Goal: Information Seeking & Learning: Find specific page/section

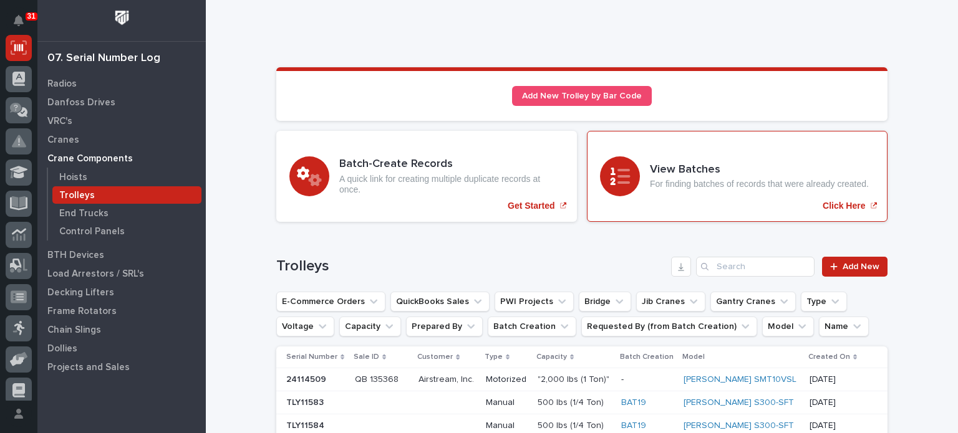
scroll to position [26, 0]
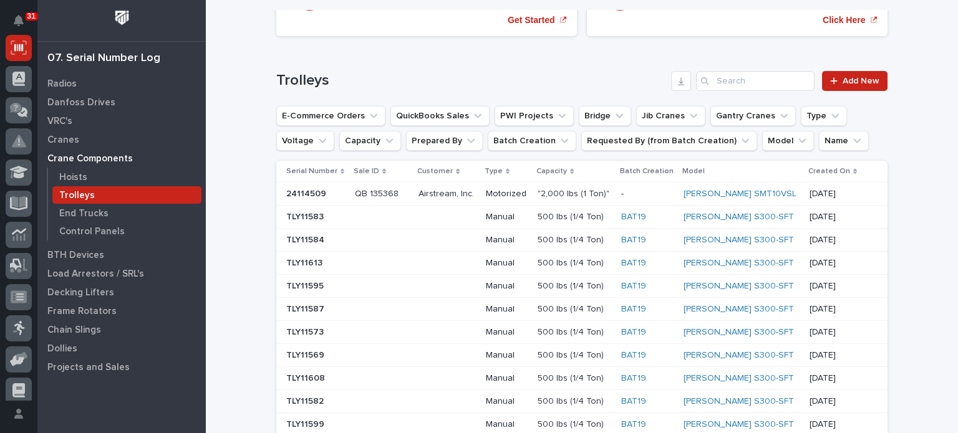
scroll to position [211, 0]
click at [80, 177] on p "Hoists" at bounding box center [73, 177] width 28 height 11
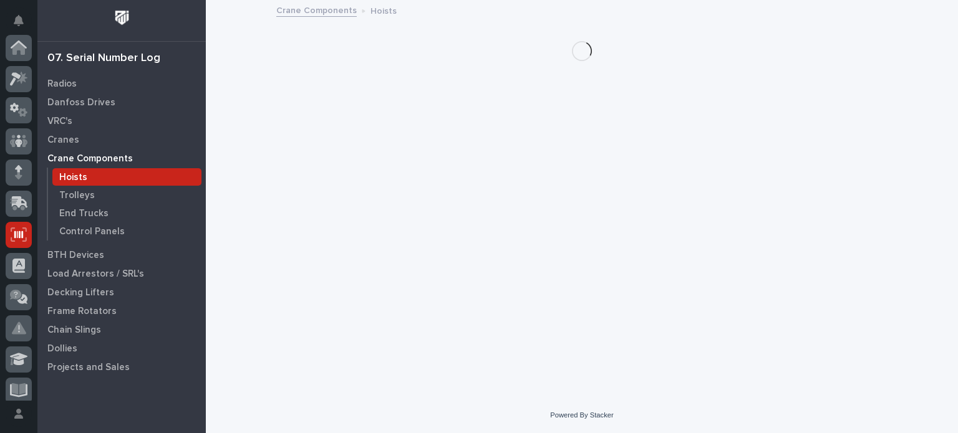
scroll to position [187, 0]
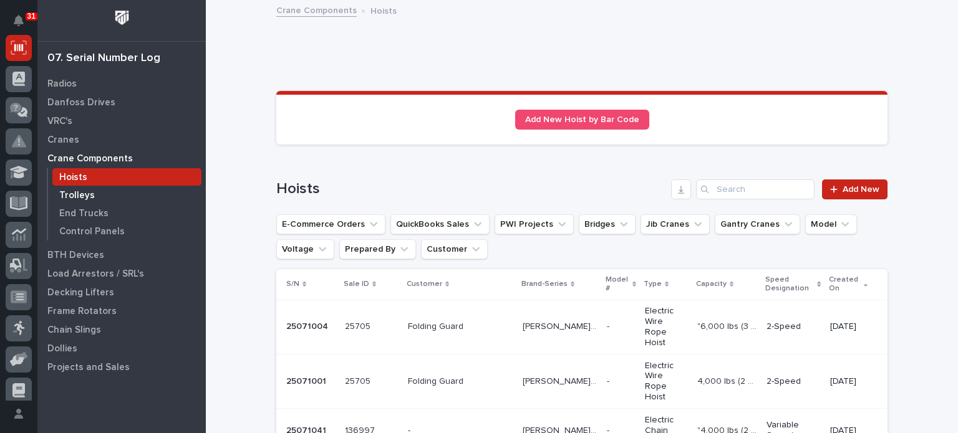
click at [82, 191] on p "Trolleys" at bounding box center [77, 195] width 36 height 11
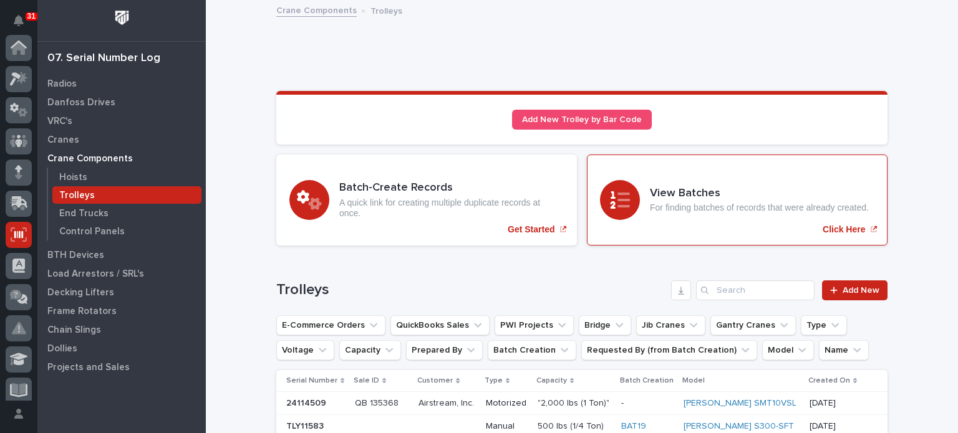
scroll to position [187, 0]
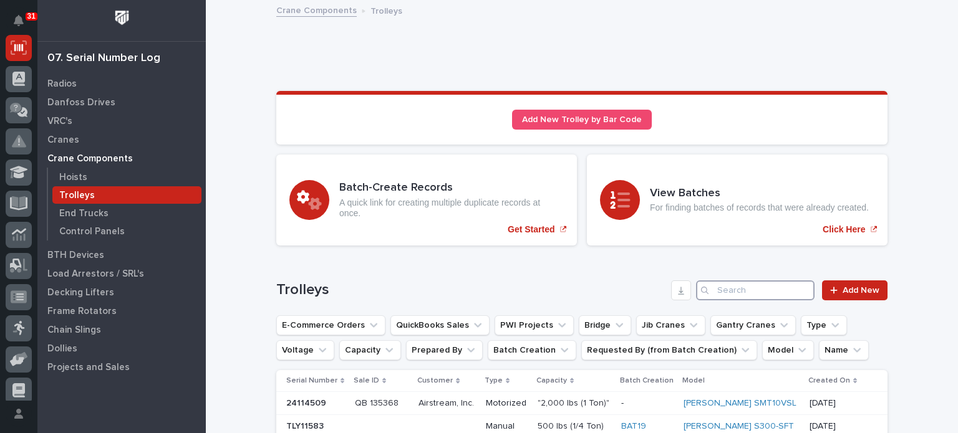
click at [736, 288] on input "Search" at bounding box center [755, 291] width 118 height 20
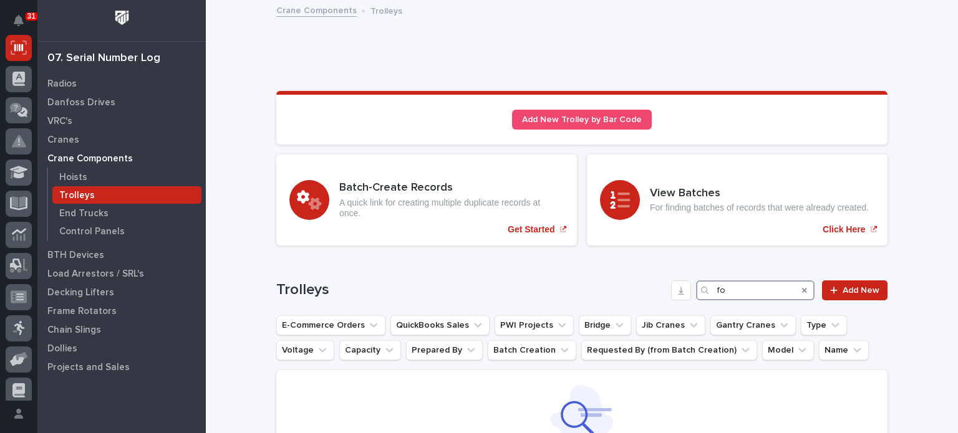
type input "f"
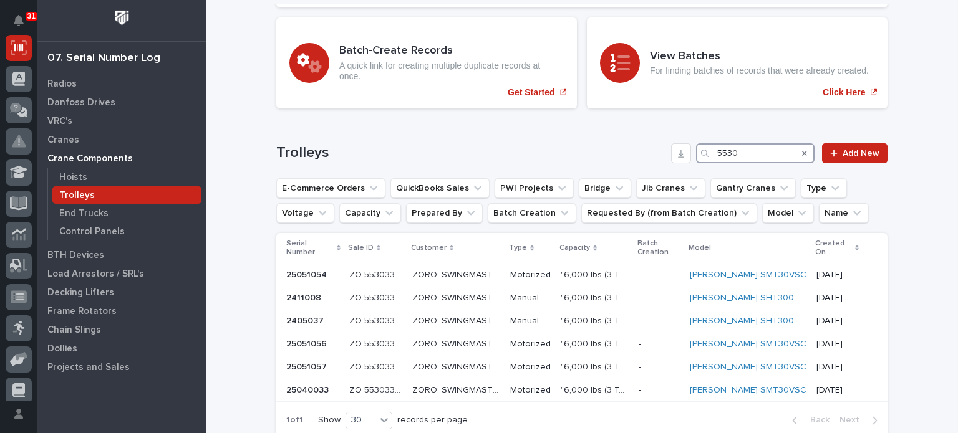
scroll to position [144, 0]
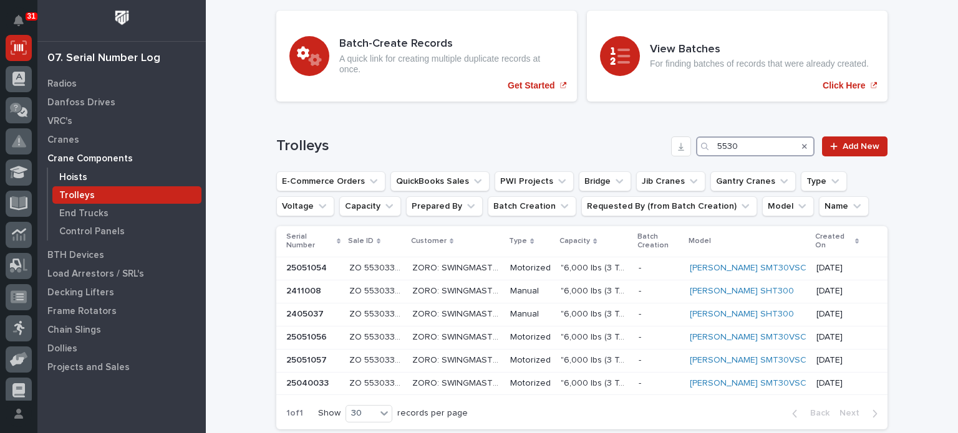
type input "5530"
click at [75, 172] on p "Hoists" at bounding box center [73, 177] width 28 height 11
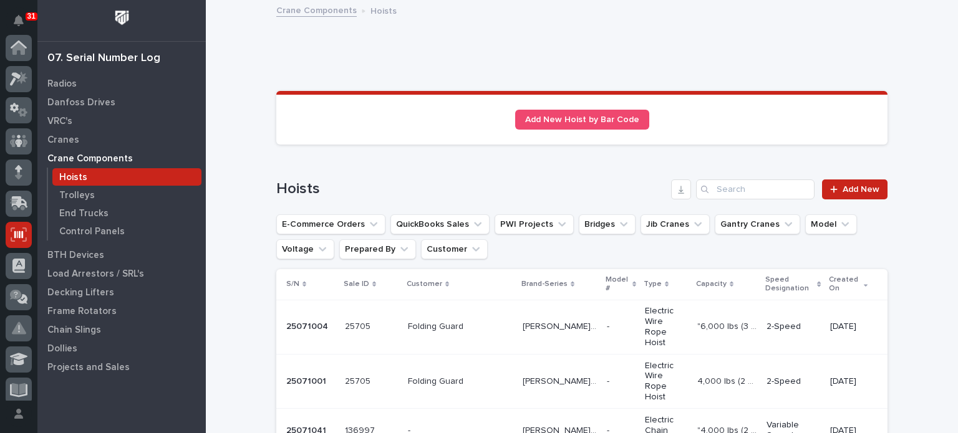
scroll to position [187, 0]
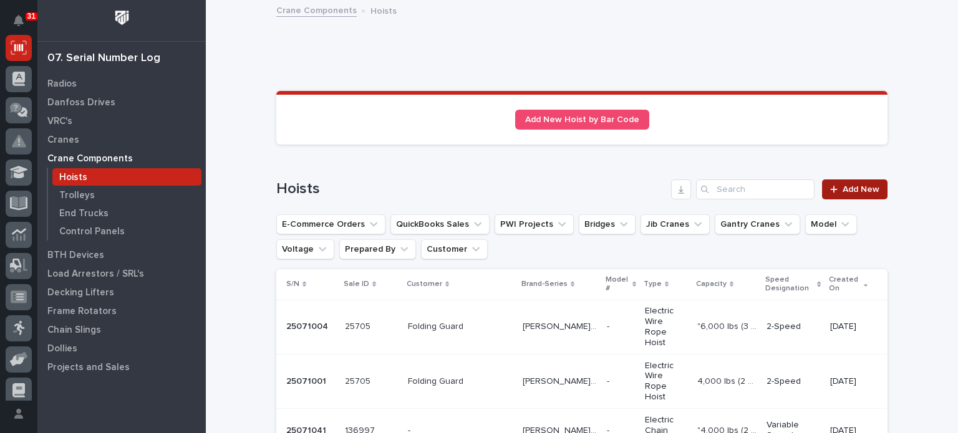
click at [845, 189] on span "Add New" at bounding box center [860, 189] width 37 height 9
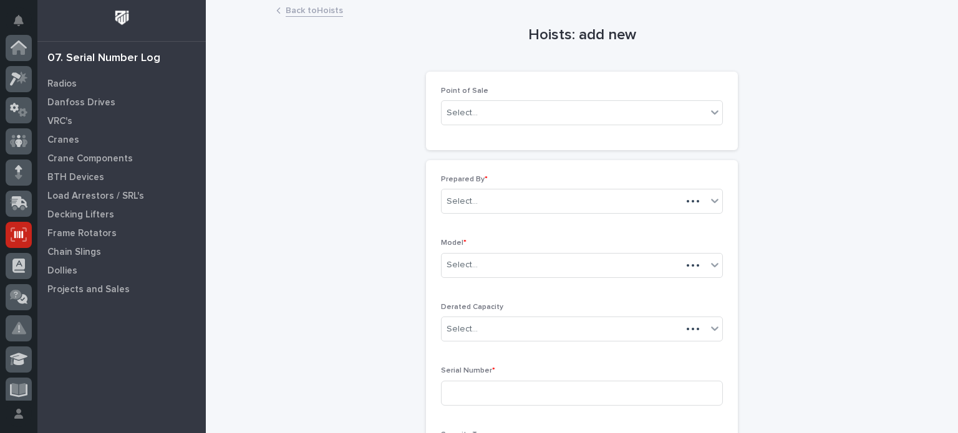
scroll to position [187, 0]
click at [708, 112] on icon at bounding box center [714, 112] width 12 height 12
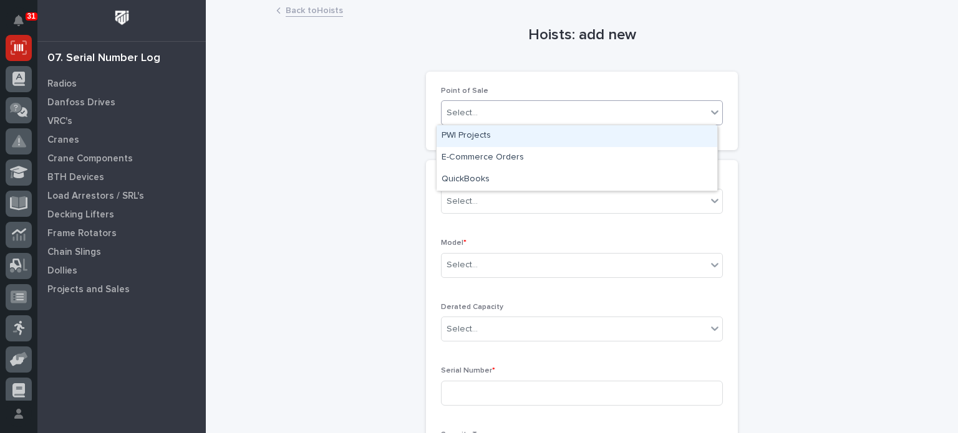
click at [668, 137] on div "PWI Projects" at bounding box center [576, 136] width 281 height 22
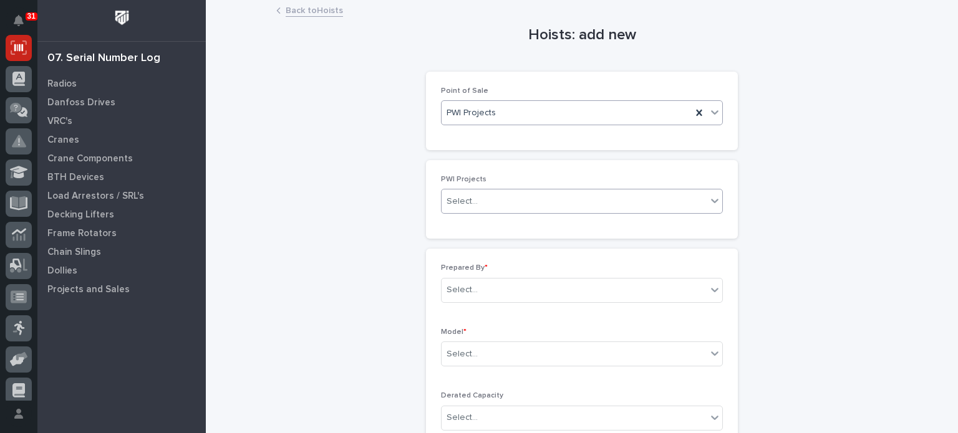
click at [665, 201] on div "Select..." at bounding box center [573, 201] width 265 height 21
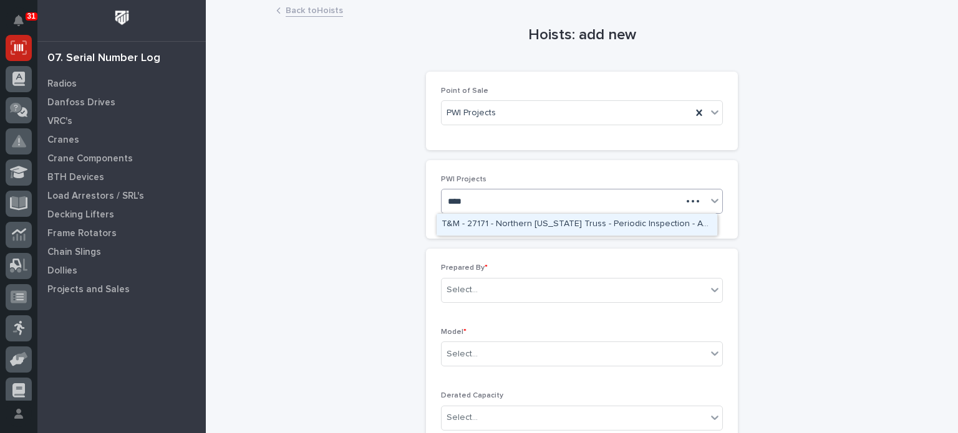
type input "*****"
click at [635, 219] on div "27131 - El Dorado Irrigation District - 1 Ton Bridge" at bounding box center [576, 225] width 281 height 22
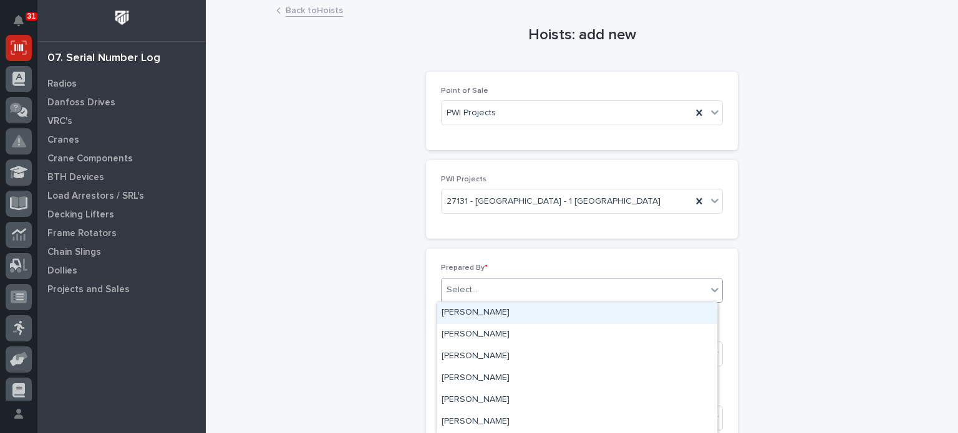
click at [707, 295] on div at bounding box center [714, 290] width 15 height 22
type input "*****"
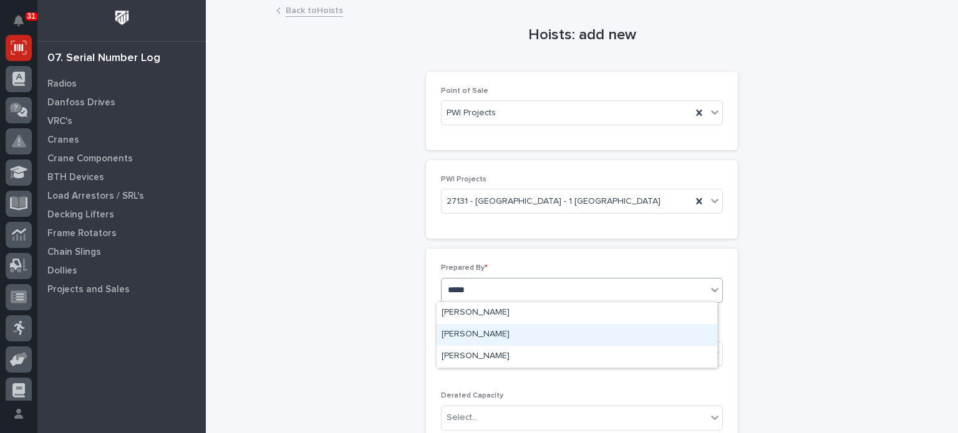
click at [643, 331] on div "[PERSON_NAME]" at bounding box center [576, 335] width 281 height 22
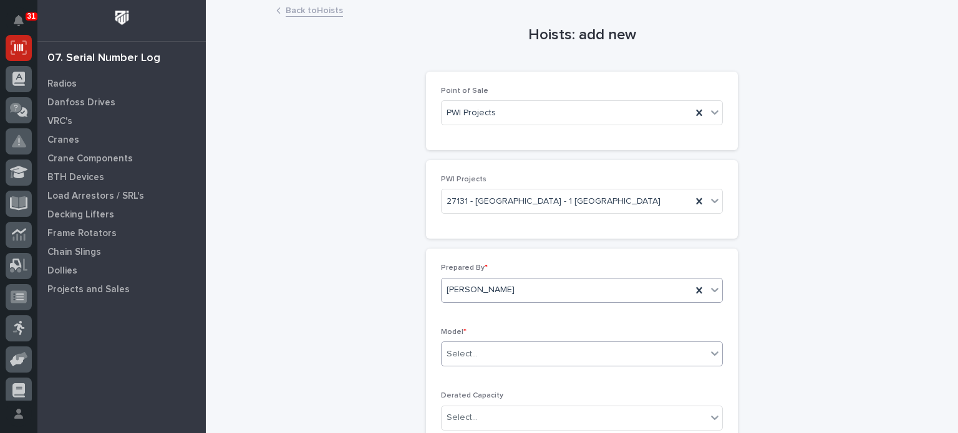
click at [650, 349] on div "Select..." at bounding box center [573, 354] width 265 height 21
type input "*******"
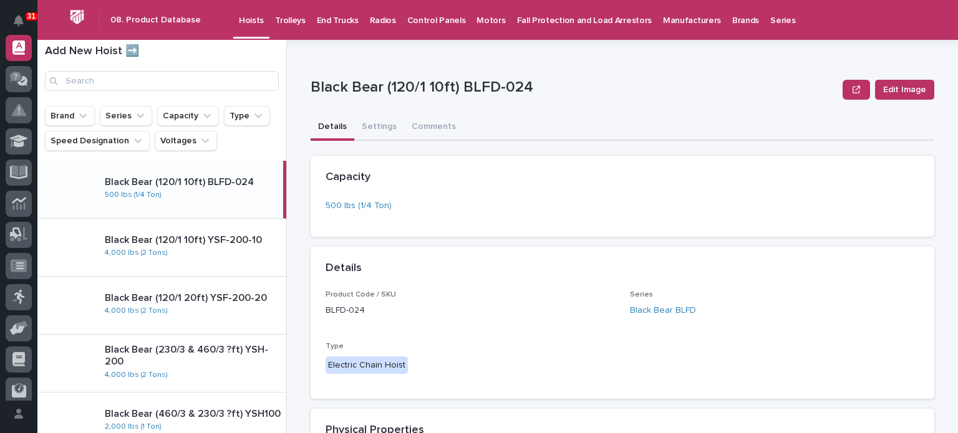
click at [279, 125] on ul "Brand Series Capacity Type Speed Designation Voltages" at bounding box center [161, 128] width 239 height 50
click at [857, 95] on button "button" at bounding box center [855, 90] width 27 height 20
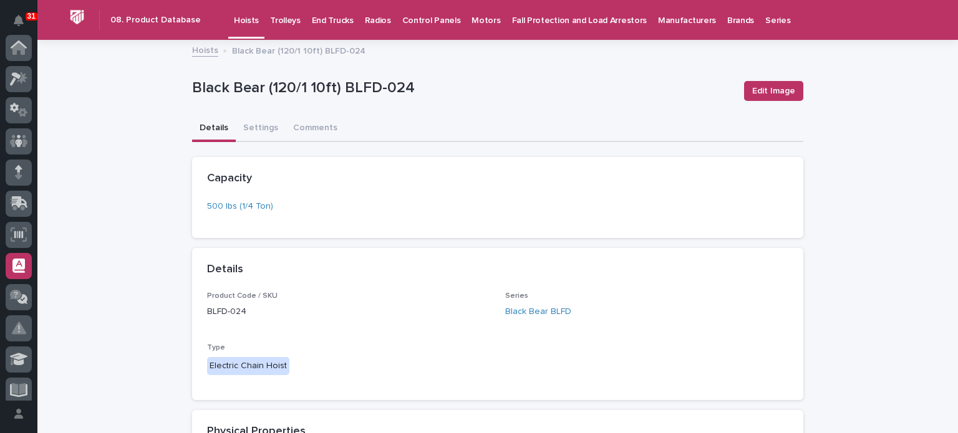
scroll to position [218, 0]
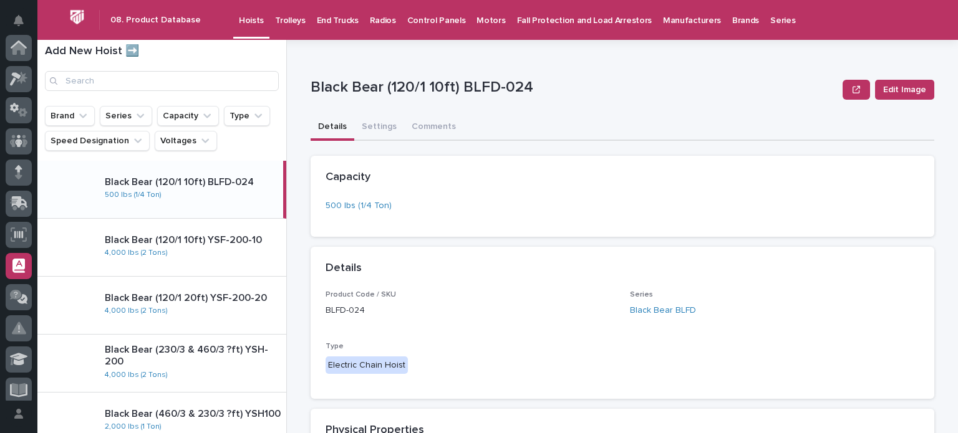
scroll to position [218, 0]
click at [133, 50] on h1 "Add New Hoist ➡️" at bounding box center [162, 52] width 234 height 14
click at [95, 52] on h1 "Add New Hoist ➡️" at bounding box center [162, 52] width 234 height 14
click at [108, 51] on h1 "Add New Hoist ➡️" at bounding box center [162, 52] width 234 height 14
click at [107, 51] on h1 "Add New Hoist ➡️" at bounding box center [162, 52] width 234 height 14
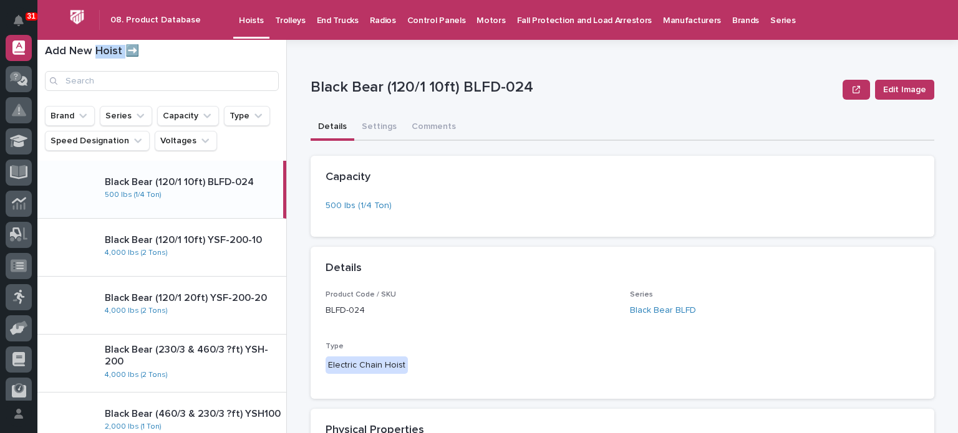
click at [107, 51] on h1 "Add New Hoist ➡️" at bounding box center [162, 52] width 234 height 14
click at [139, 55] on h1 "Add New Hoist ➡️" at bounding box center [162, 52] width 234 height 14
click at [137, 54] on h1 "Add New Hoist ➡️" at bounding box center [162, 52] width 234 height 14
click at [130, 51] on h1 "Add New Hoist ➡️" at bounding box center [162, 52] width 234 height 14
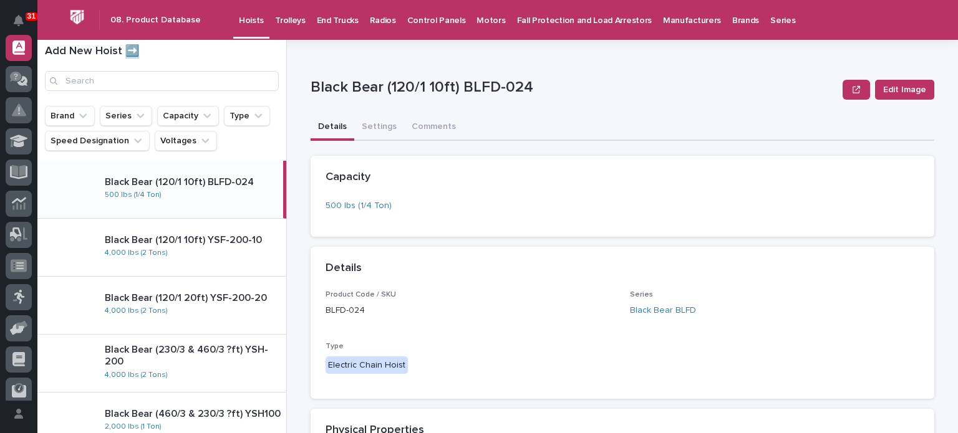
click at [226, 55] on h1 "Add New Hoist ➡️" at bounding box center [162, 52] width 234 height 14
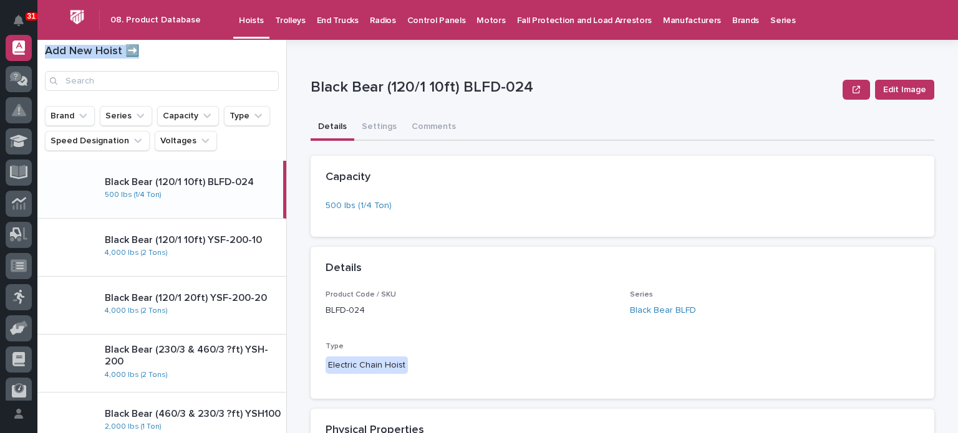
click at [226, 55] on h1 "Add New Hoist ➡️" at bounding box center [162, 52] width 234 height 14
click at [315, 64] on div "**********" at bounding box center [621, 427] width 623 height 774
click at [129, 45] on h1 "Add New Hoist ➡️" at bounding box center [162, 52] width 234 height 14
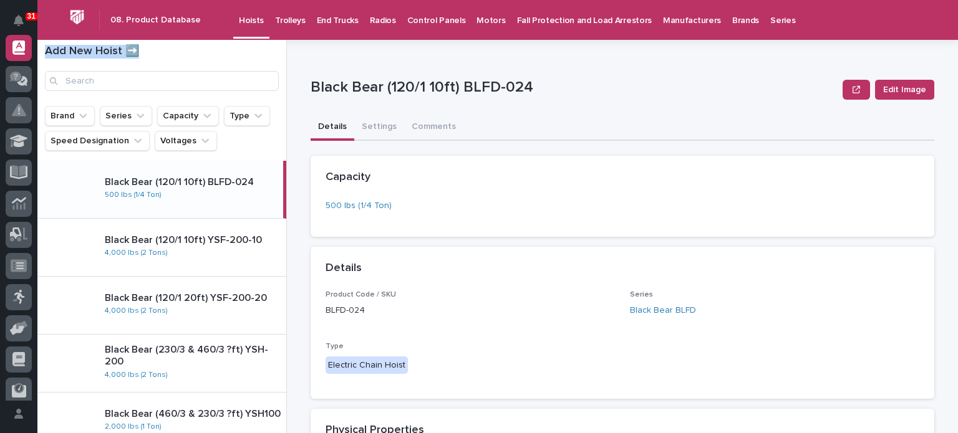
click at [129, 45] on h1 "Add New Hoist ➡️" at bounding box center [162, 52] width 234 height 14
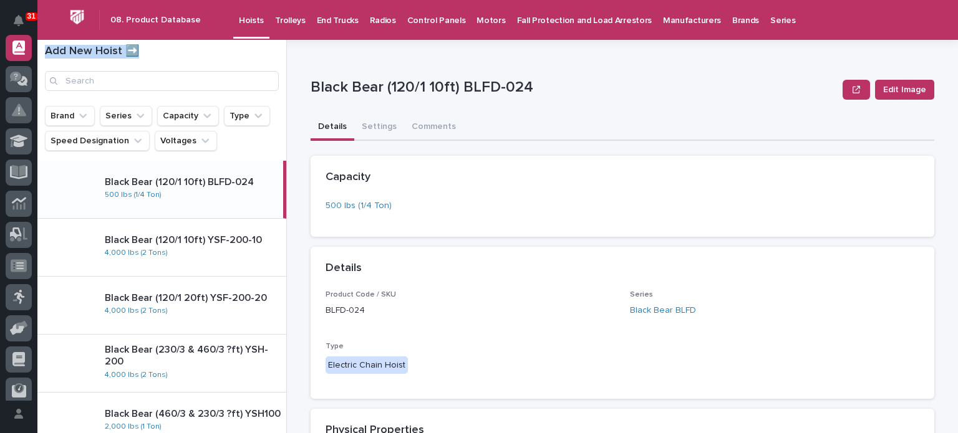
click at [129, 45] on h1 "Add New Hoist ➡️" at bounding box center [162, 52] width 234 height 14
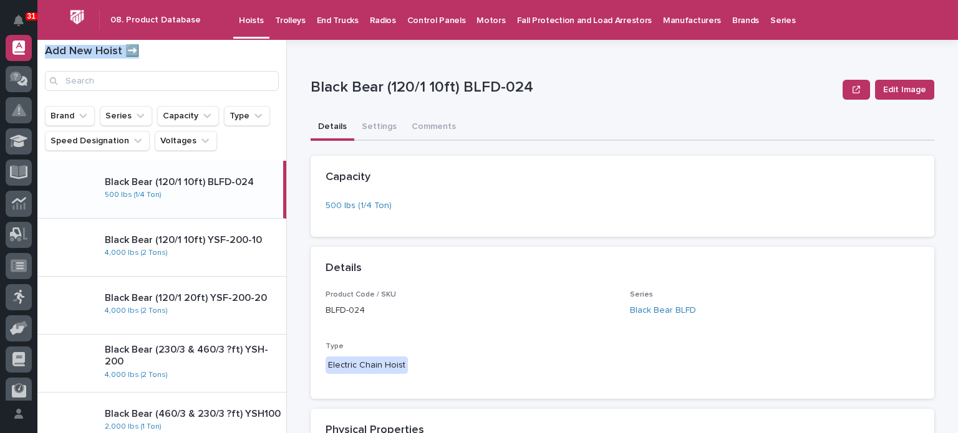
click at [129, 45] on h1 "Add New Hoist ➡️" at bounding box center [162, 52] width 234 height 14
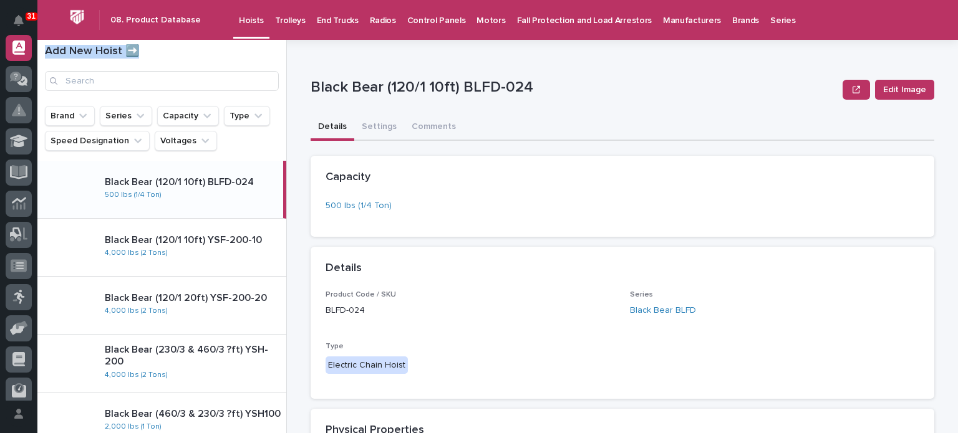
click at [129, 45] on h1 "Add New Hoist ➡️" at bounding box center [162, 52] width 234 height 14
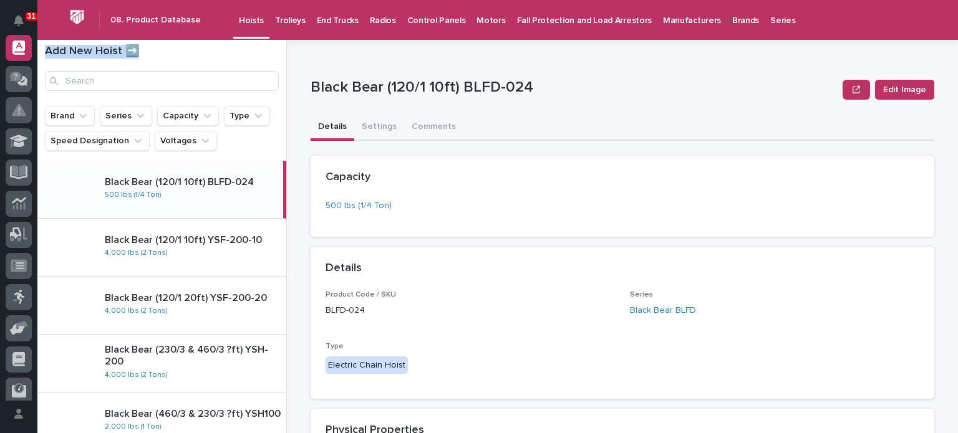
click at [129, 45] on h1 "Add New Hoist ➡️" at bounding box center [162, 52] width 234 height 14
click at [180, 52] on h1 "Add New Hoist ➡️" at bounding box center [162, 52] width 234 height 14
click at [129, 48] on h1 "Add New Hoist ➡️" at bounding box center [162, 52] width 234 height 14
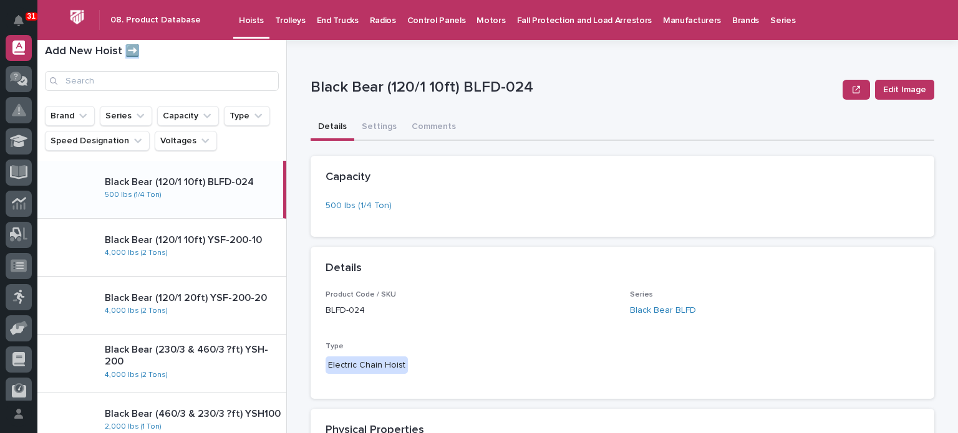
click at [129, 48] on h1 "Add New Hoist ➡️" at bounding box center [162, 52] width 234 height 14
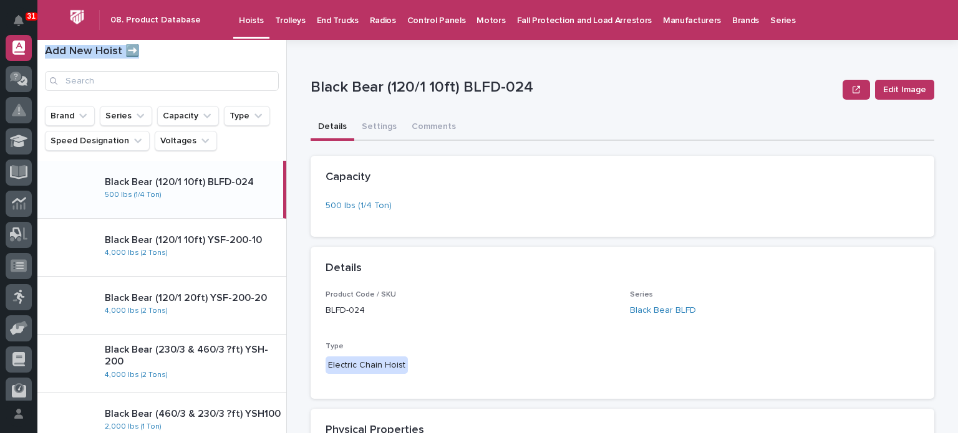
click at [129, 48] on h1 "Add New Hoist ➡️" at bounding box center [162, 52] width 234 height 14
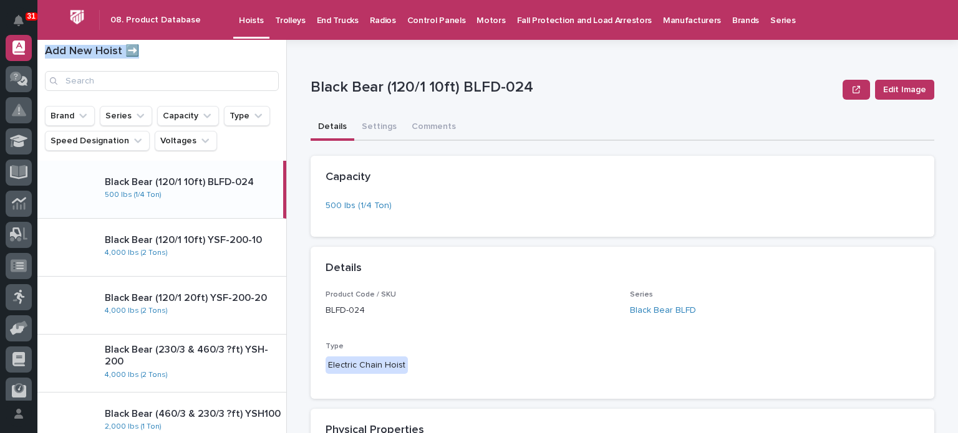
click at [129, 48] on h1 "Add New Hoist ➡️" at bounding box center [162, 52] width 234 height 14
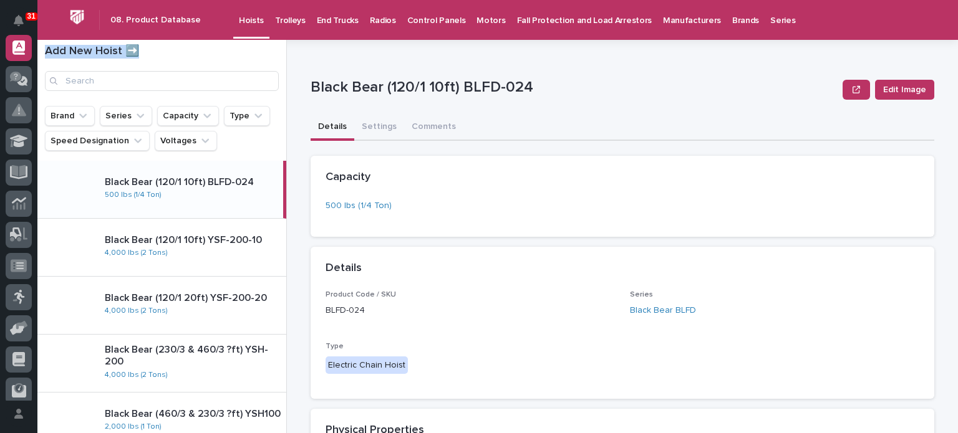
click at [129, 48] on h1 "Add New Hoist ➡️" at bounding box center [162, 52] width 234 height 14
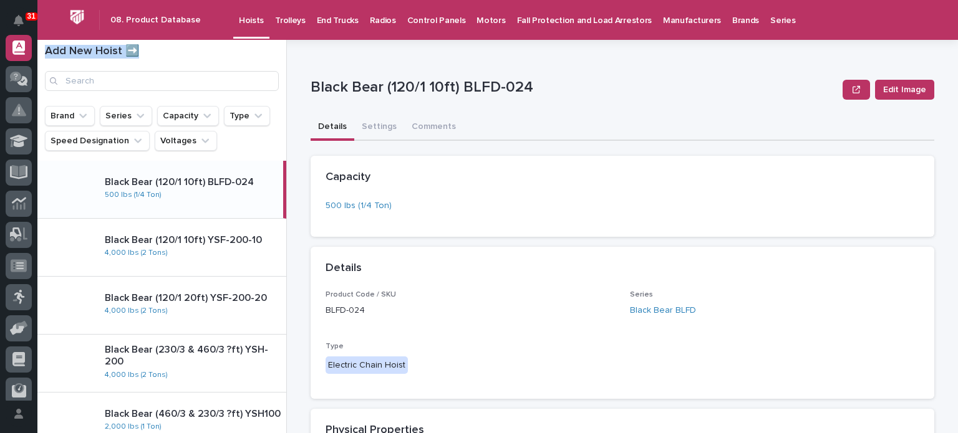
click at [171, 59] on div "Add New Hoist ➡️" at bounding box center [161, 68] width 249 height 46
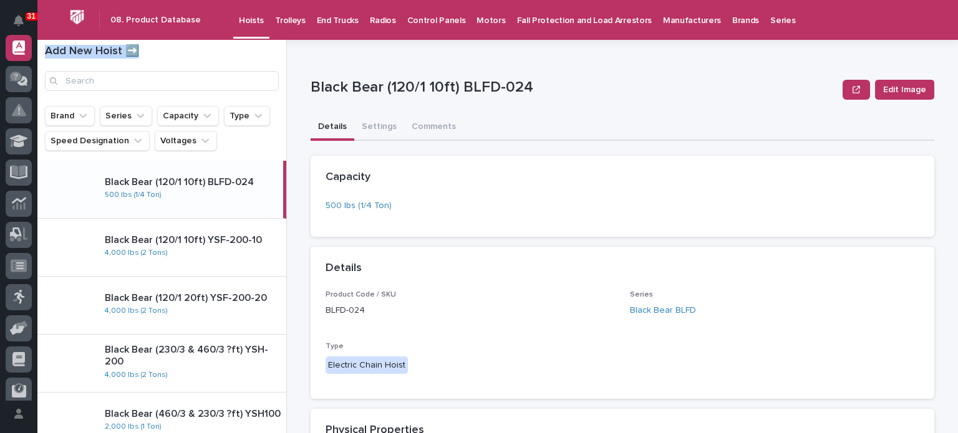
click at [153, 42] on div "Add New Hoist ➡️" at bounding box center [161, 73] width 249 height 66
click at [130, 52] on h1 "Add New Hoist ➡️" at bounding box center [162, 52] width 234 height 14
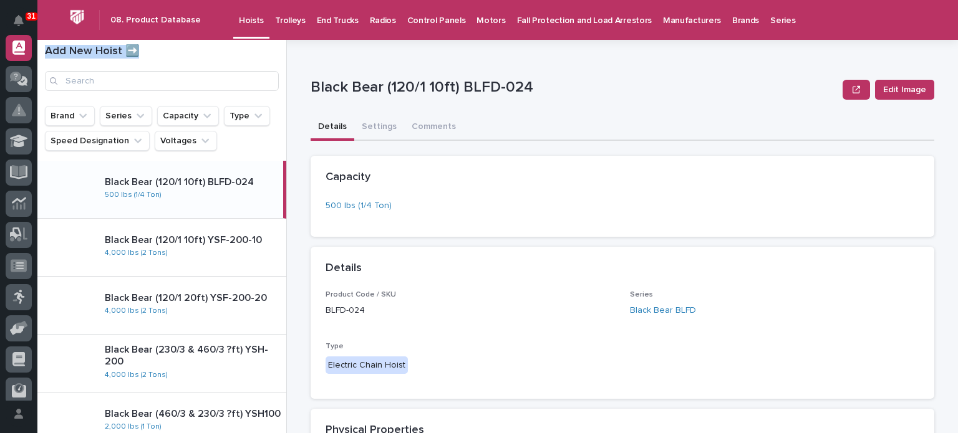
click at [130, 52] on h1 "Add New Hoist ➡️" at bounding box center [162, 52] width 234 height 14
click at [126, 48] on h1 "Add New Hoist ➡️" at bounding box center [162, 52] width 234 height 14
click at [113, 49] on h1 "Add New Hoist ➡️" at bounding box center [162, 52] width 234 height 14
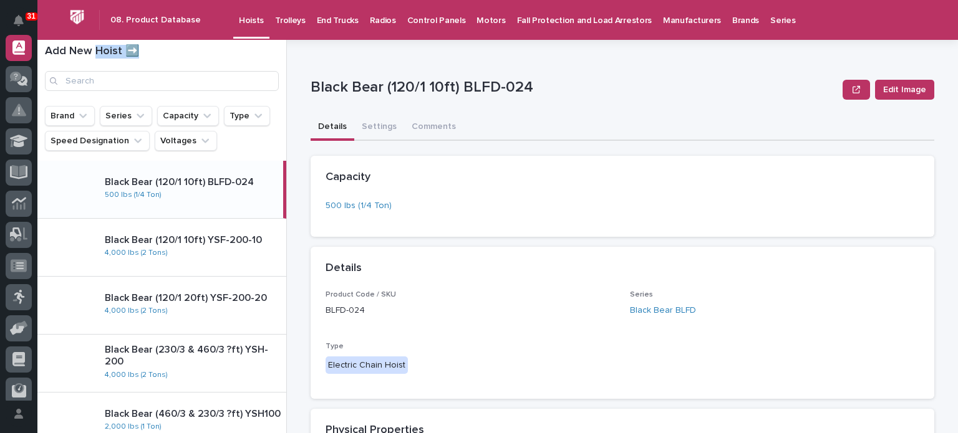
click at [99, 52] on h1 "Add New Hoist ➡️" at bounding box center [162, 52] width 234 height 14
drag, startPoint x: 99, startPoint y: 52, endPoint x: 148, endPoint y: 46, distance: 50.3
click at [99, 52] on h1 "Add New Hoist ➡️" at bounding box center [162, 52] width 234 height 14
click at [158, 46] on h1 "Add New Hoist ➡️" at bounding box center [162, 52] width 234 height 14
click at [175, 53] on h1 "Add New Hoist ➡️" at bounding box center [162, 52] width 234 height 14
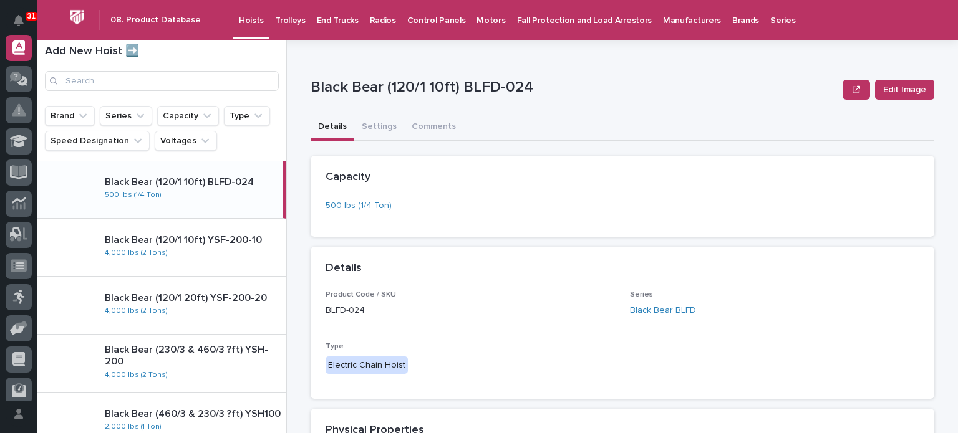
click at [133, 49] on h1 "Add New Hoist ➡️" at bounding box center [162, 52] width 234 height 14
click at [157, 52] on h1 "Add New Hoist ➡️" at bounding box center [162, 52] width 234 height 14
click at [127, 43] on div "Add New Hoist ➡️" at bounding box center [161, 73] width 249 height 66
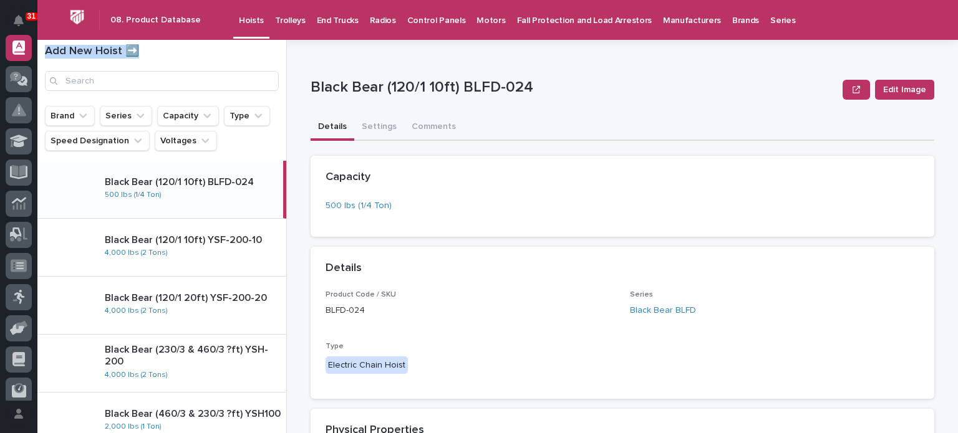
click at [127, 43] on div "Add New Hoist ➡️" at bounding box center [161, 73] width 249 height 66
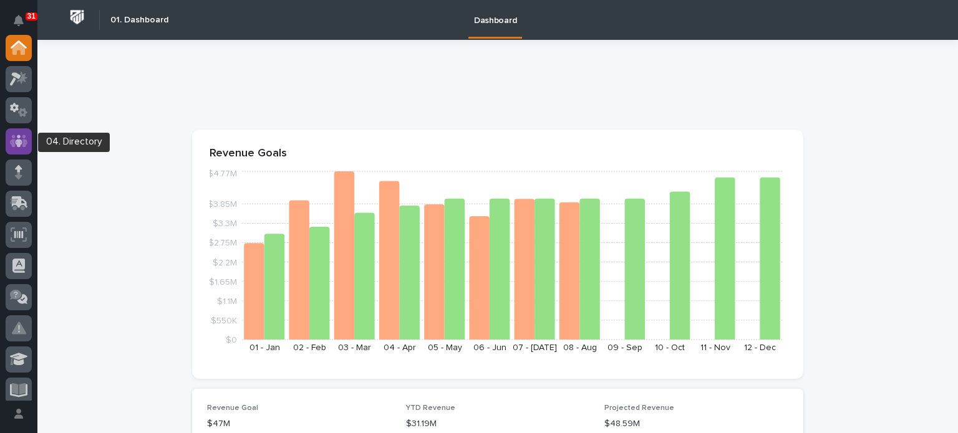
click at [6, 138] on div at bounding box center [19, 141] width 26 height 26
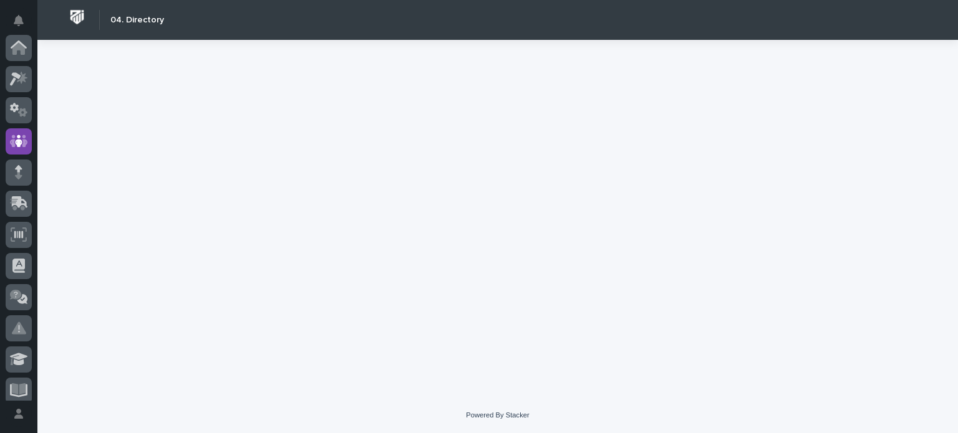
scroll to position [94, 0]
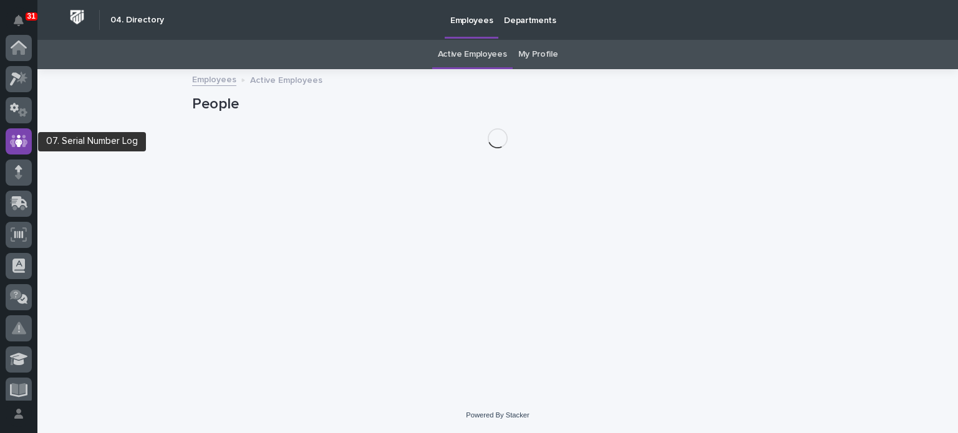
scroll to position [94, 0]
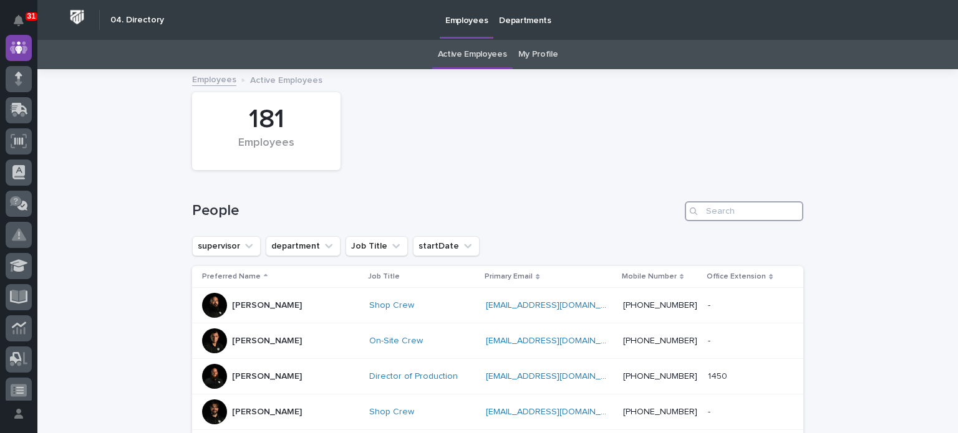
click at [729, 213] on input "Search" at bounding box center [744, 211] width 118 height 20
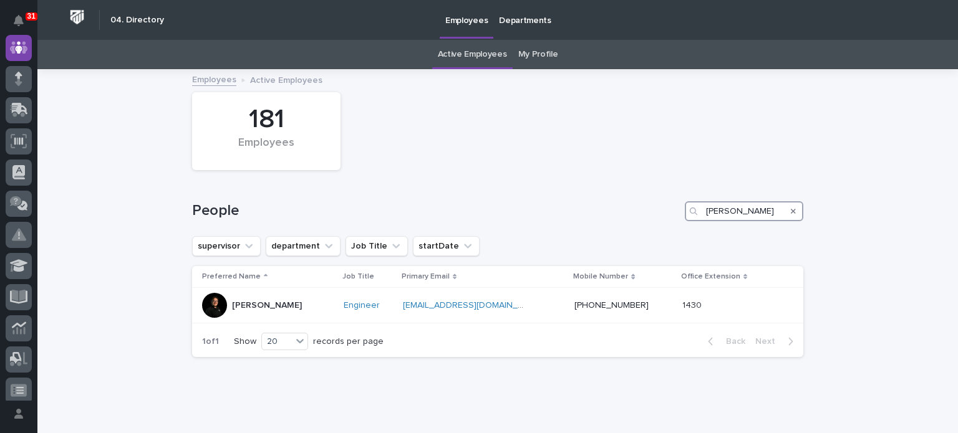
type input "[PERSON_NAME]"
click at [791, 211] on icon "Search" at bounding box center [793, 211] width 5 height 7
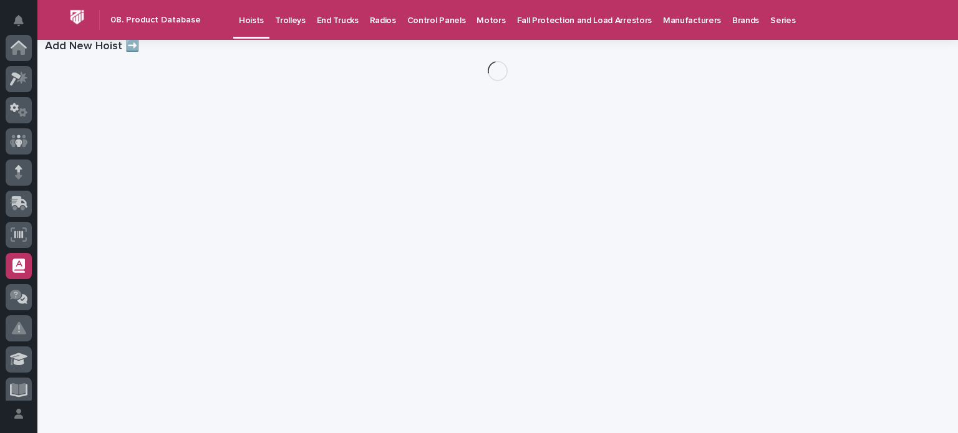
scroll to position [218, 0]
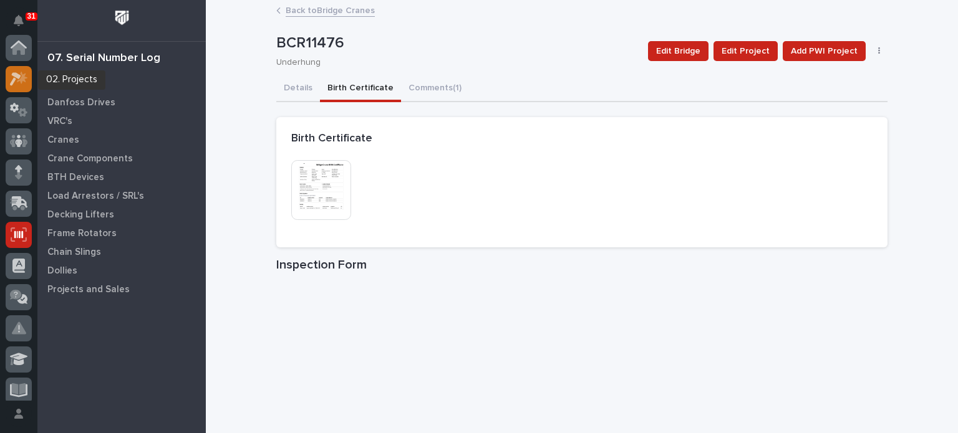
click at [17, 74] on icon at bounding box center [15, 79] width 11 height 14
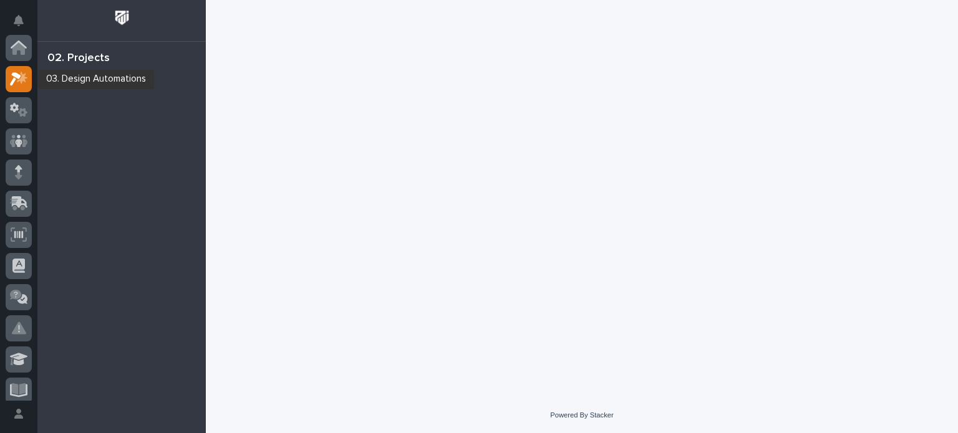
scroll to position [31, 0]
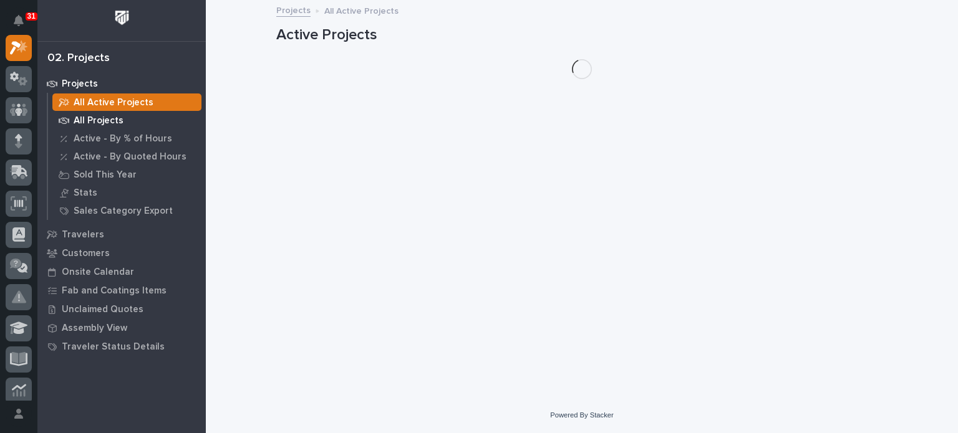
click at [88, 115] on p "All Projects" at bounding box center [99, 120] width 50 height 11
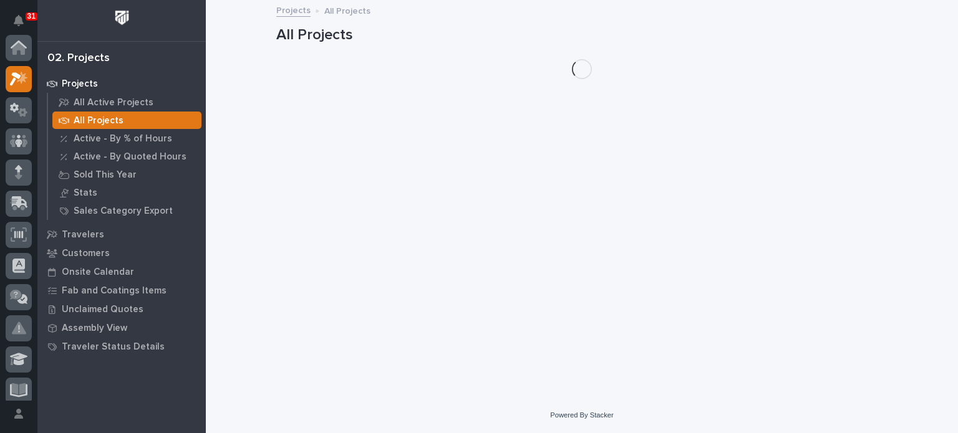
scroll to position [31, 0]
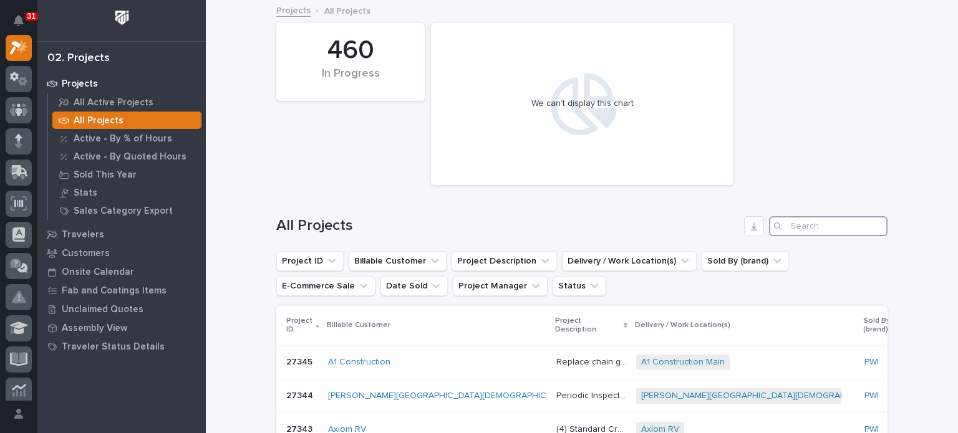
click at [802, 224] on input "Search" at bounding box center [828, 226] width 118 height 20
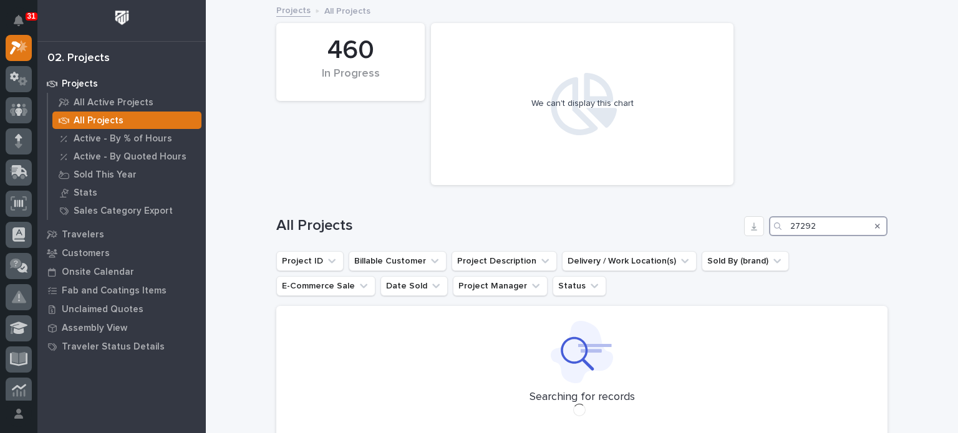
type input "27292"
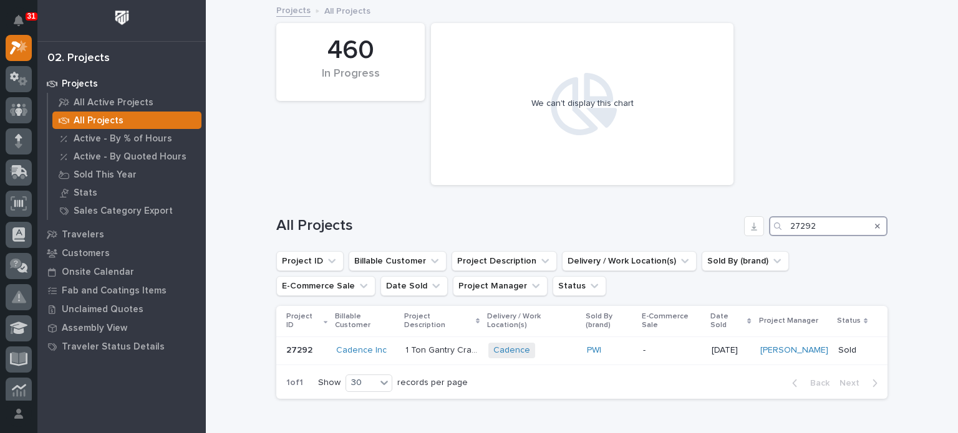
scroll to position [63, 0]
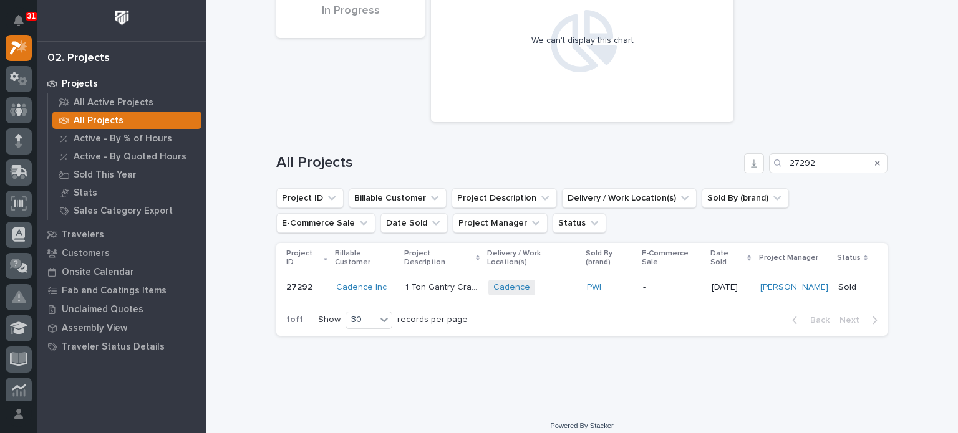
click at [453, 280] on p "1 Ton Gantry Crane" at bounding box center [442, 286] width 75 height 13
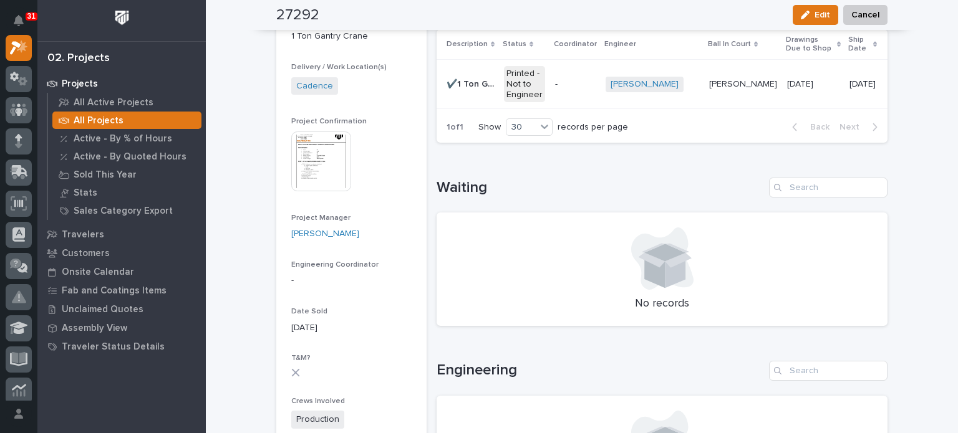
scroll to position [195, 0]
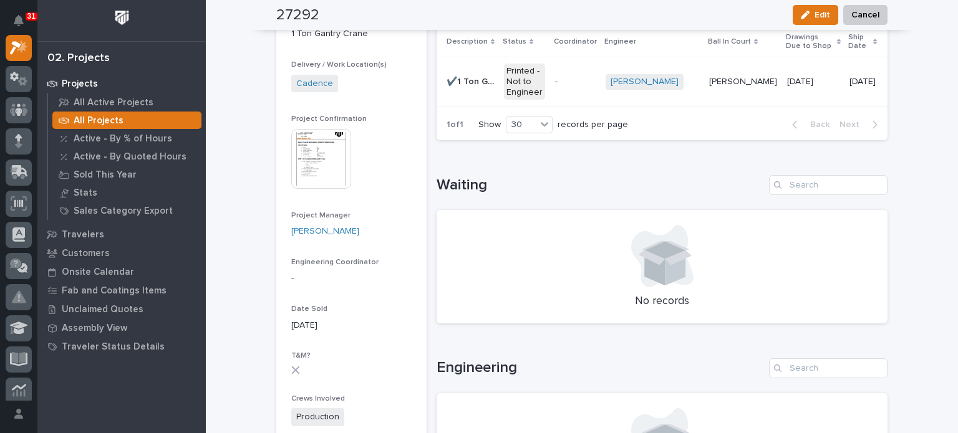
click at [130, 121] on div "All Projects" at bounding box center [126, 120] width 149 height 17
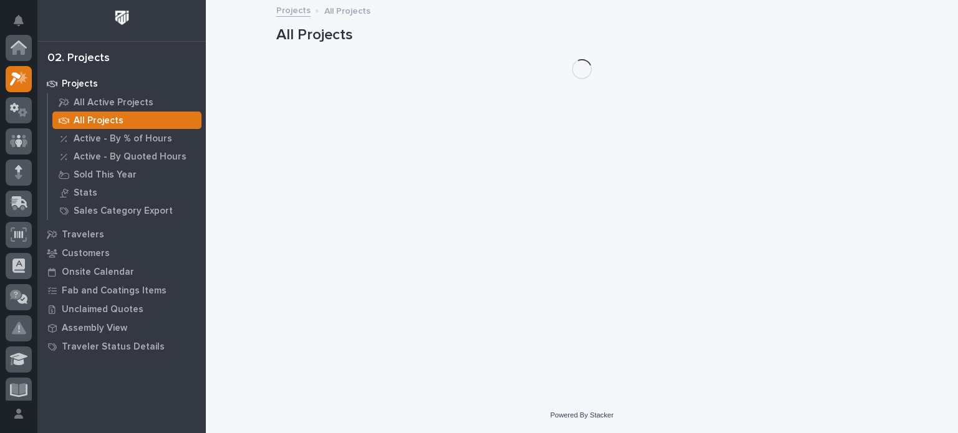
scroll to position [31, 0]
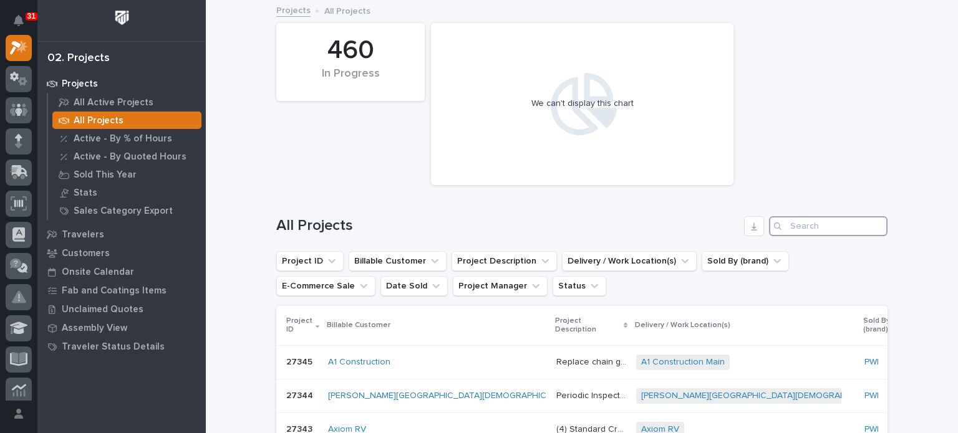
click at [794, 231] on input "Search" at bounding box center [828, 226] width 118 height 20
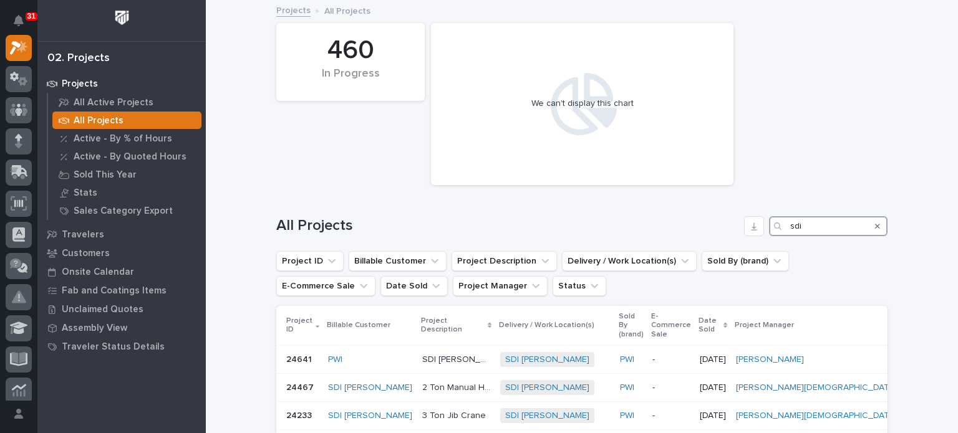
scroll to position [128, 0]
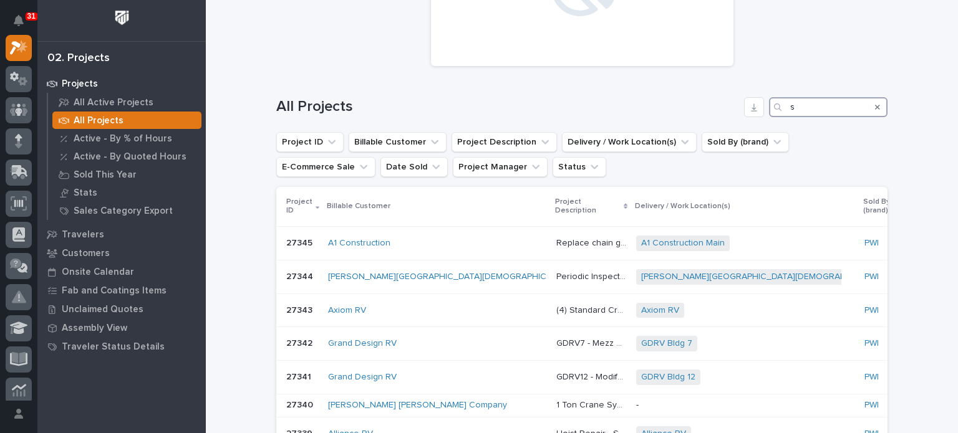
scroll to position [125, 0]
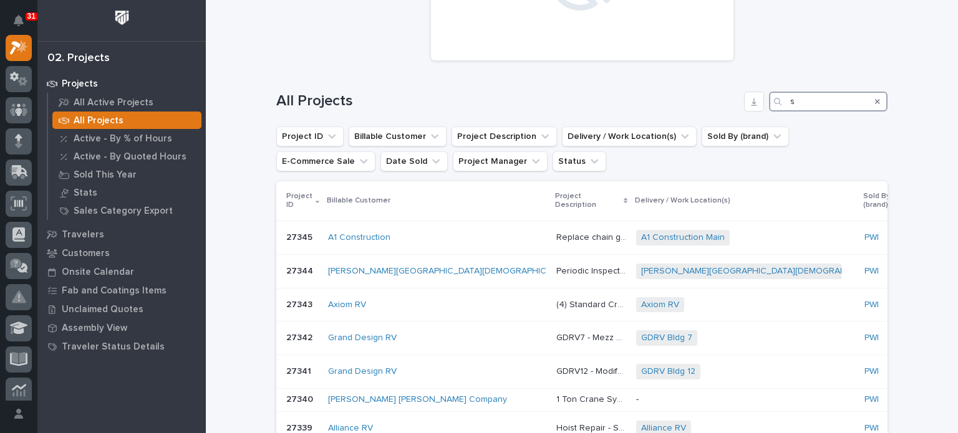
type input "s"
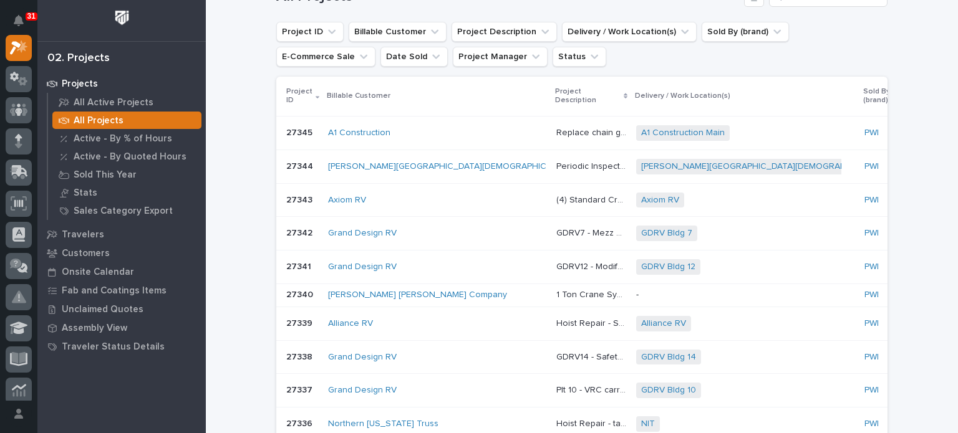
scroll to position [0, 0]
